Goal: Information Seeking & Learning: Check status

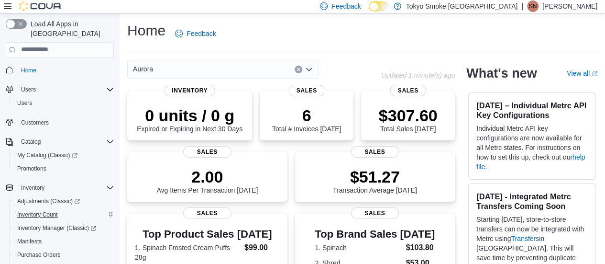
scroll to position [143, 0]
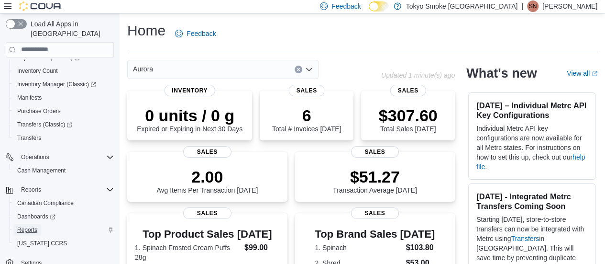
click at [34, 226] on span "Reports" at bounding box center [27, 230] width 20 height 8
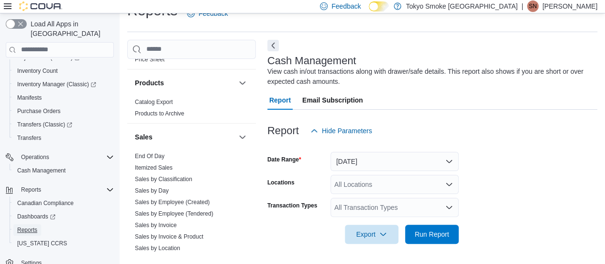
scroll to position [670, 0]
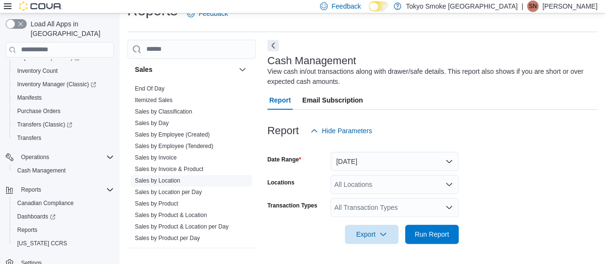
click at [167, 175] on span "Sales by Location" at bounding box center [191, 180] width 121 height 11
click at [170, 175] on span "Sales by Location" at bounding box center [191, 180] width 121 height 11
click at [171, 177] on link "Sales by Location" at bounding box center [157, 180] width 45 height 7
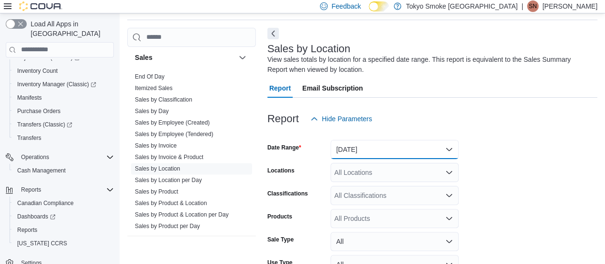
click at [371, 143] on button "[DATE]" at bounding box center [395, 149] width 128 height 19
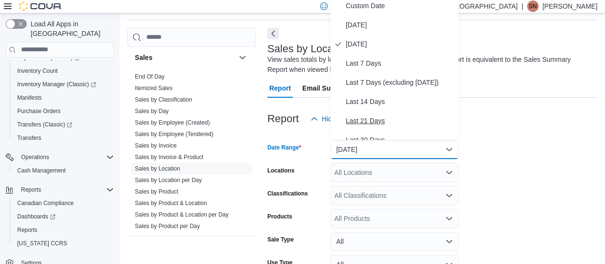
scroll to position [28, 0]
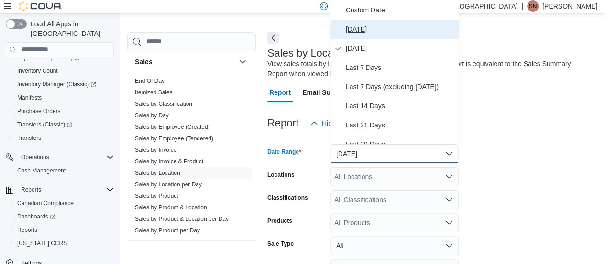
click at [360, 31] on span "[DATE]" at bounding box center [400, 28] width 109 height 11
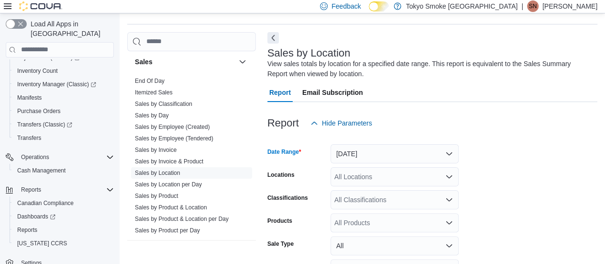
click at [361, 169] on div "All Locations" at bounding box center [395, 176] width 128 height 19
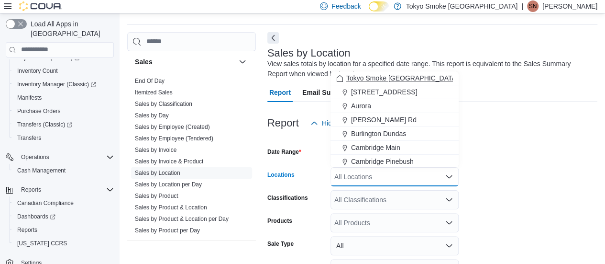
click at [369, 77] on span "Tokyo Smoke [GEOGRAPHIC_DATA]" at bounding box center [402, 78] width 112 height 10
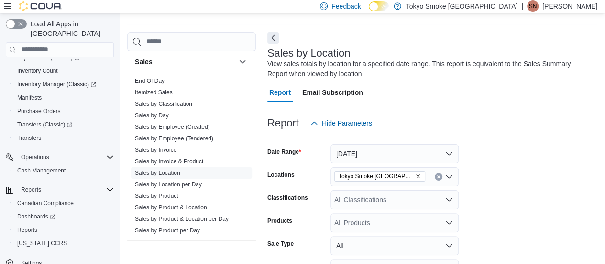
click at [486, 110] on div at bounding box center [432, 107] width 330 height 11
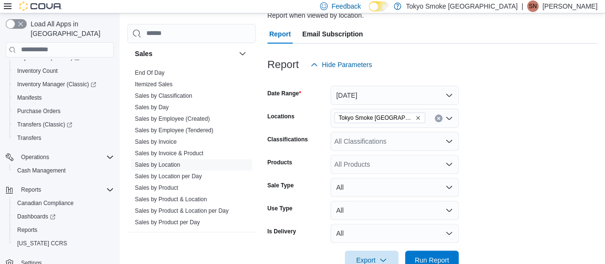
scroll to position [110, 0]
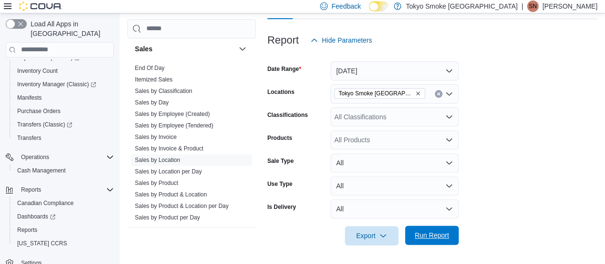
click at [441, 238] on span "Run Report" at bounding box center [432, 235] width 34 height 10
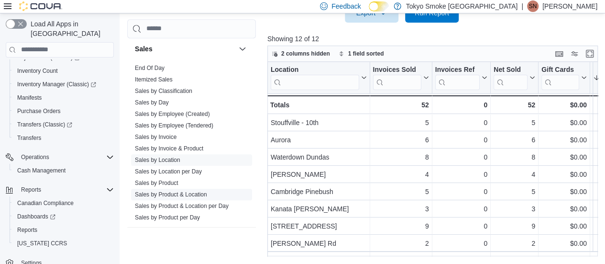
scroll to position [722, 0]
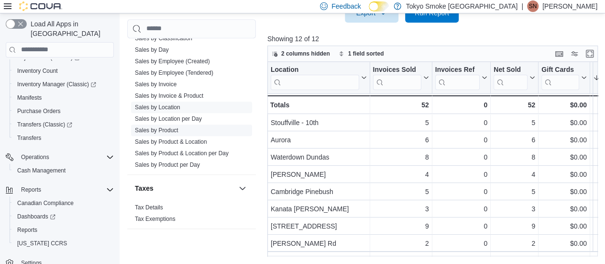
click at [181, 128] on span "Sales by Product" at bounding box center [191, 129] width 121 height 11
click at [171, 128] on link "Sales by Product" at bounding box center [157, 129] width 44 height 7
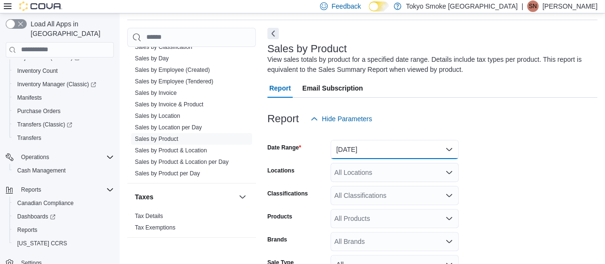
click at [388, 154] on button "[DATE]" at bounding box center [395, 149] width 128 height 19
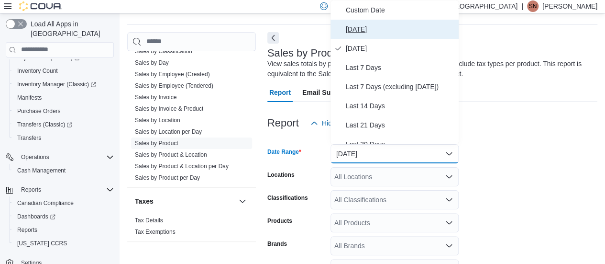
click at [373, 29] on span "[DATE]" at bounding box center [400, 28] width 109 height 11
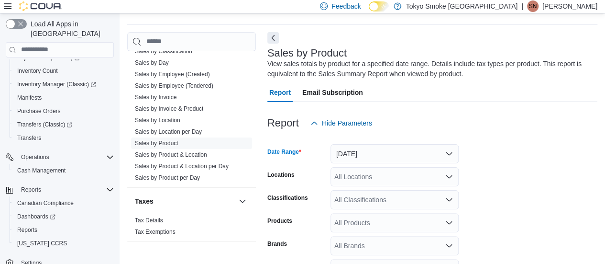
click at [370, 173] on div "All Locations" at bounding box center [395, 176] width 128 height 19
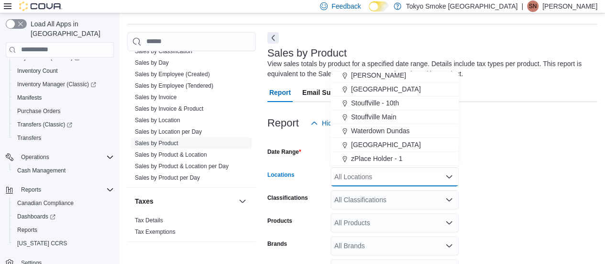
scroll to position [163, 0]
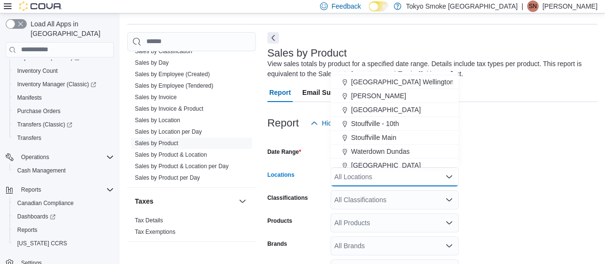
click at [367, 123] on span "Stouffville - 10th" at bounding box center [375, 124] width 48 height 10
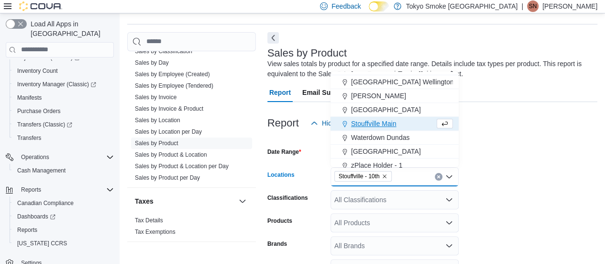
click at [501, 155] on form "Date Range [DATE] Locations [GEOGRAPHIC_DATA] - 10th Combo box. Selected. [GEOG…" at bounding box center [432, 241] width 330 height 218
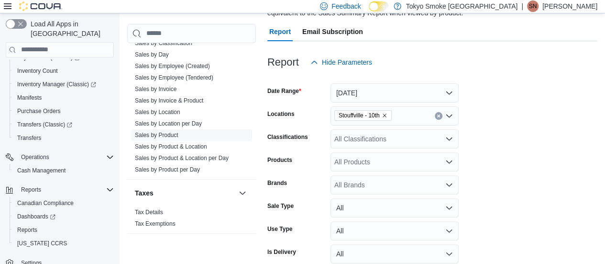
scroll to position [133, 0]
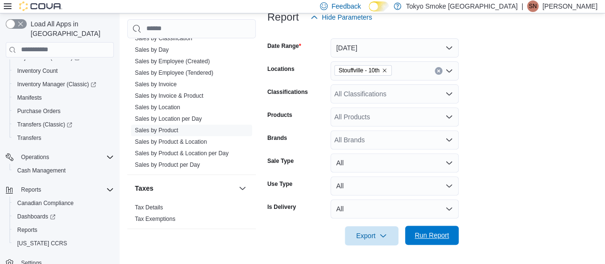
click at [443, 235] on span "Run Report" at bounding box center [432, 235] width 34 height 10
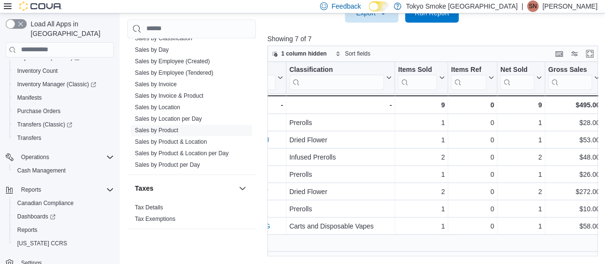
scroll to position [0, 231]
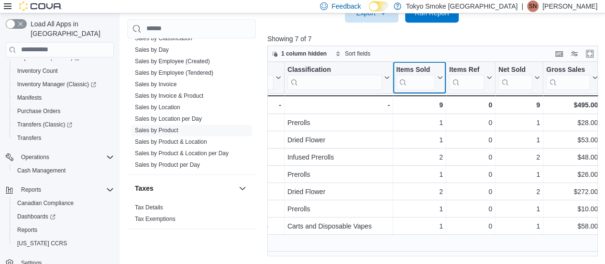
click at [440, 75] on icon at bounding box center [439, 78] width 8 height 6
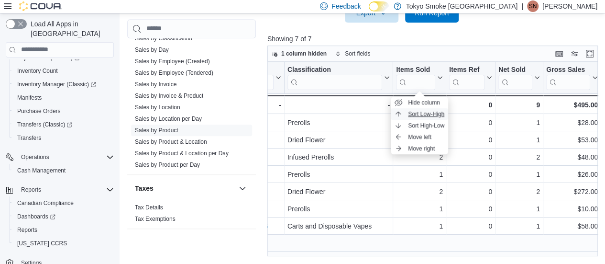
click at [427, 115] on span "Sort Low-High" at bounding box center [426, 114] width 36 height 8
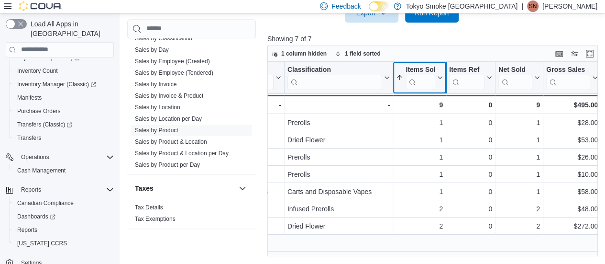
click at [442, 76] on div at bounding box center [446, 78] width 8 height 32
click at [439, 79] on icon at bounding box center [439, 78] width 8 height 6
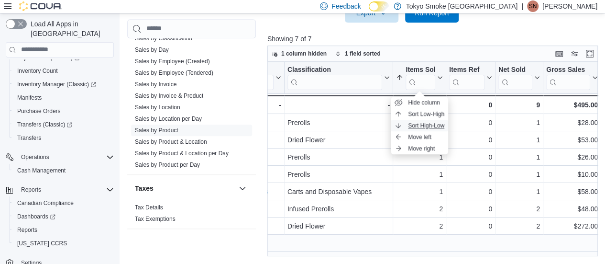
click at [434, 123] on span "Sort High-Low" at bounding box center [426, 125] width 36 height 8
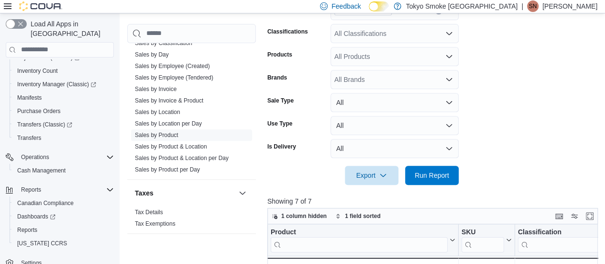
scroll to position [117, 0]
